Goal: Task Accomplishment & Management: Complete application form

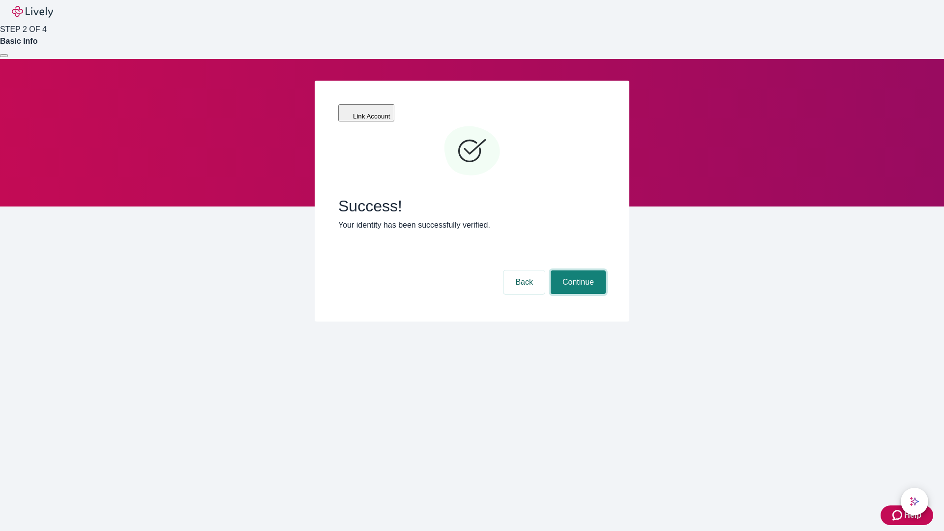
click at [577, 270] on button "Continue" at bounding box center [578, 282] width 55 height 24
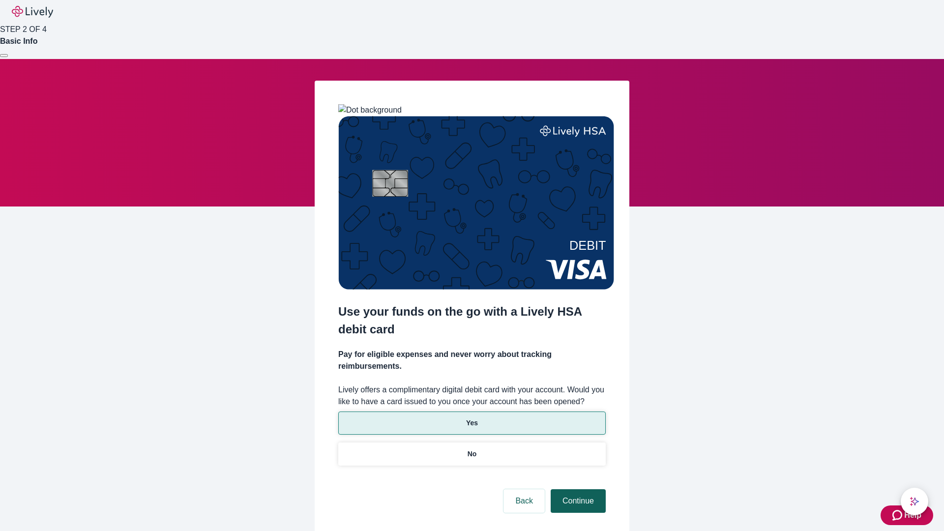
click at [471, 418] on p "Yes" at bounding box center [472, 423] width 12 height 10
click at [577, 489] on button "Continue" at bounding box center [578, 501] width 55 height 24
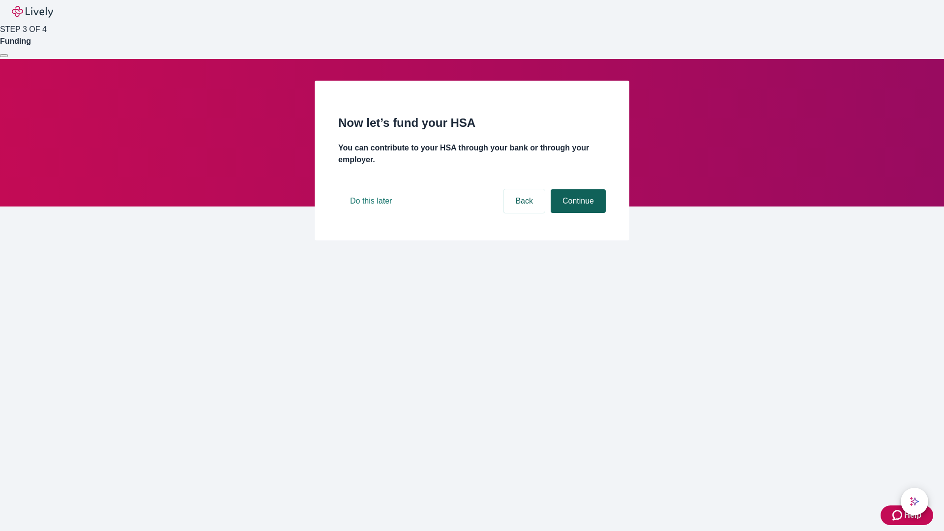
click at [577, 213] on button "Continue" at bounding box center [578, 201] width 55 height 24
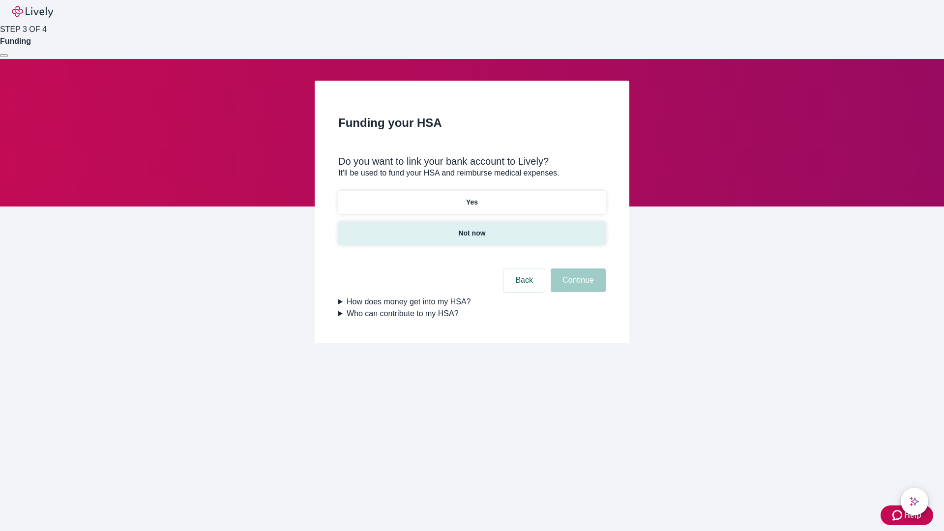
click at [471, 228] on p "Not now" at bounding box center [471, 233] width 27 height 10
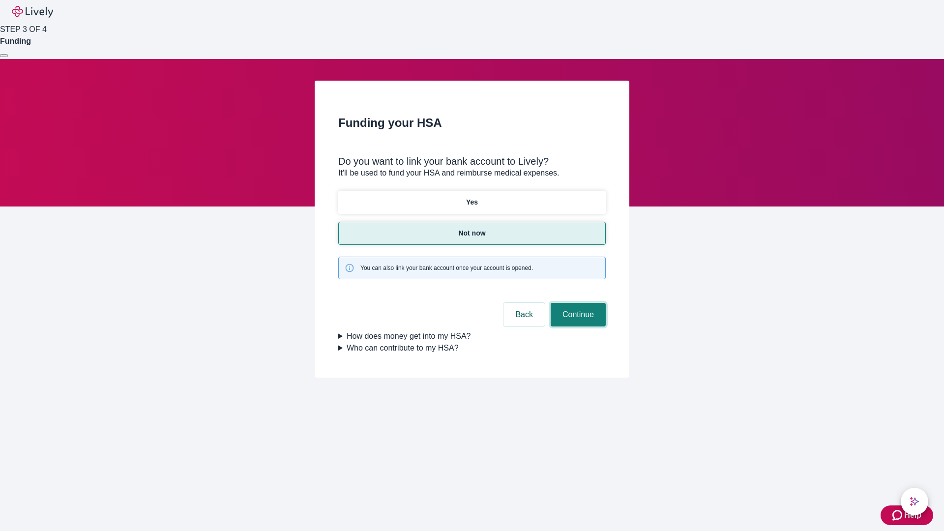
click at [577, 303] on button "Continue" at bounding box center [578, 315] width 55 height 24
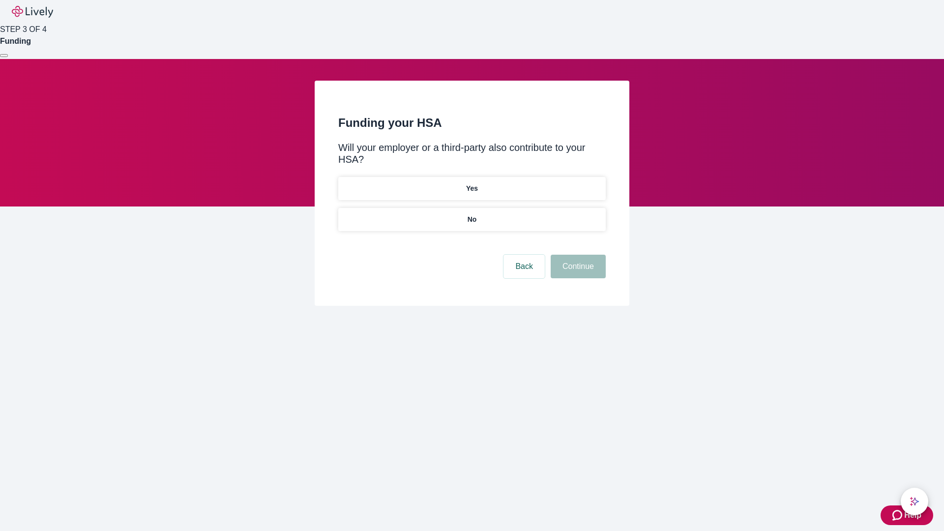
click at [471, 214] on p "No" at bounding box center [472, 219] width 9 height 10
click at [577, 255] on button "Continue" at bounding box center [578, 267] width 55 height 24
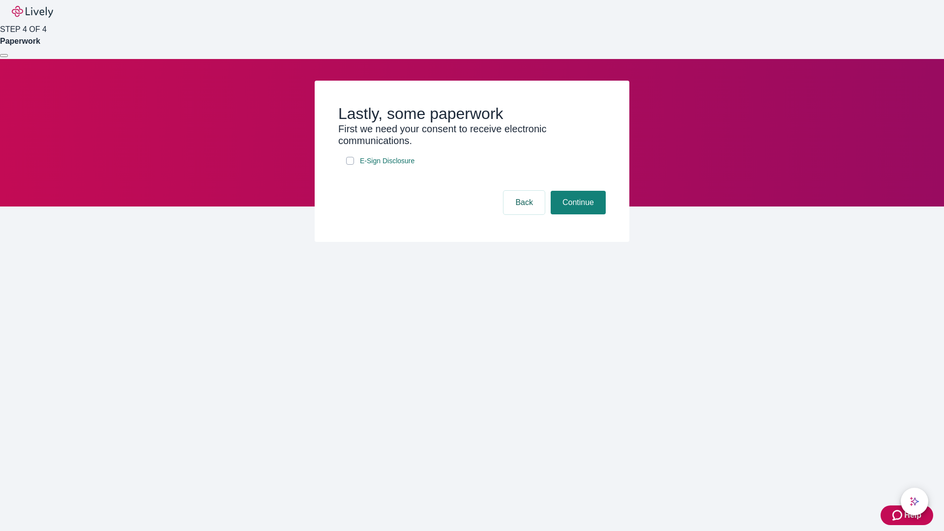
click at [350, 165] on input "E-Sign Disclosure" at bounding box center [350, 161] width 8 height 8
checkbox input "true"
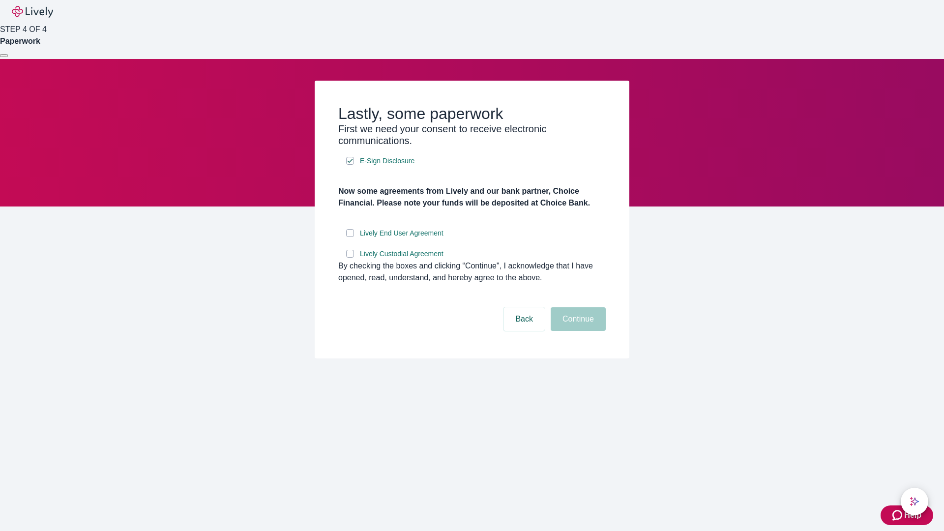
click at [350, 237] on input "Lively End User Agreement" at bounding box center [350, 233] width 8 height 8
checkbox input "true"
click at [350, 258] on input "Lively Custodial Agreement" at bounding box center [350, 254] width 8 height 8
checkbox input "true"
click at [577, 331] on button "Continue" at bounding box center [578, 319] width 55 height 24
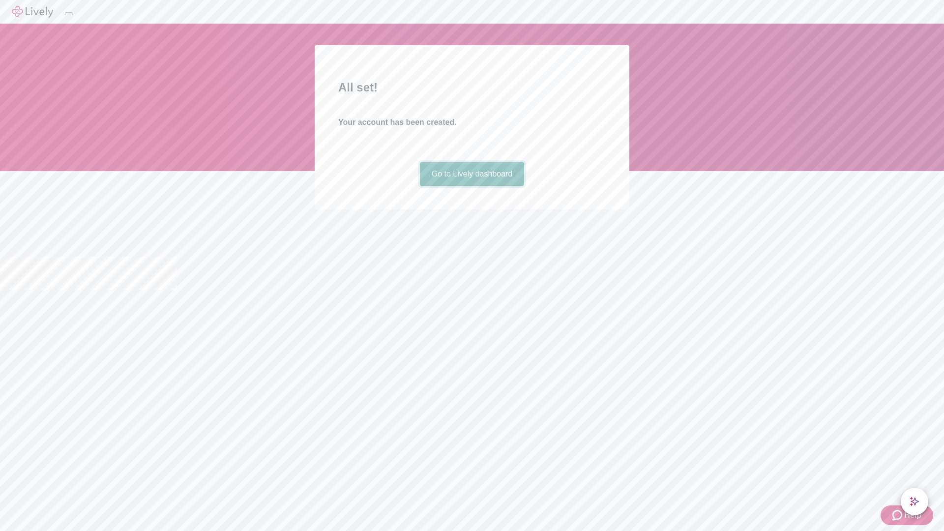
click at [471, 186] on link "Go to Lively dashboard" at bounding box center [472, 174] width 105 height 24
